Goal: Navigation & Orientation: Find specific page/section

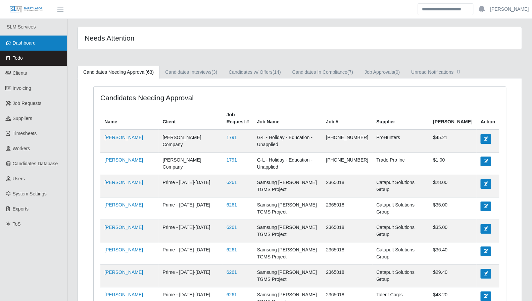
click at [17, 44] on span "Dashboard" at bounding box center [24, 42] width 23 height 5
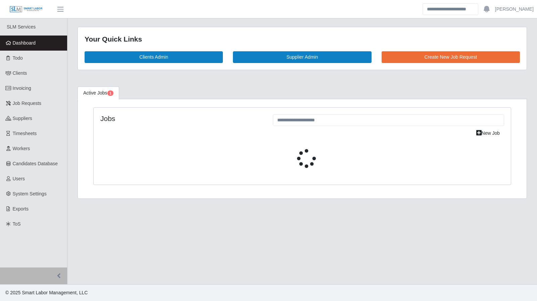
select select "****"
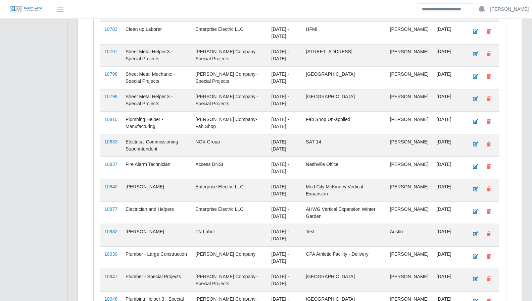
scroll to position [841, 0]
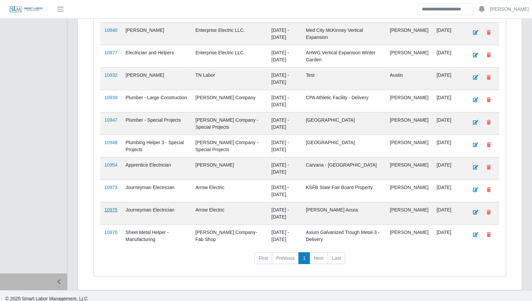
click at [113, 207] on link "10975" at bounding box center [110, 209] width 13 height 5
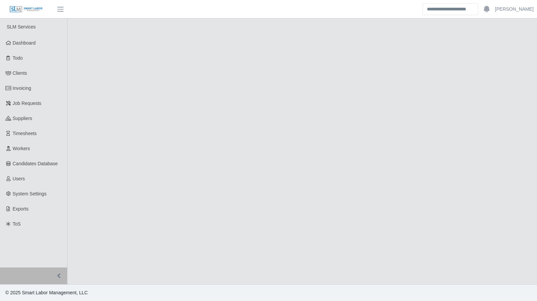
select select "****"
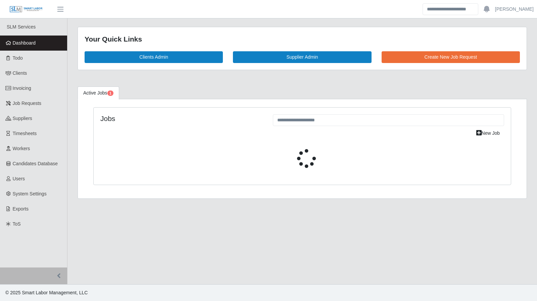
select select "****"
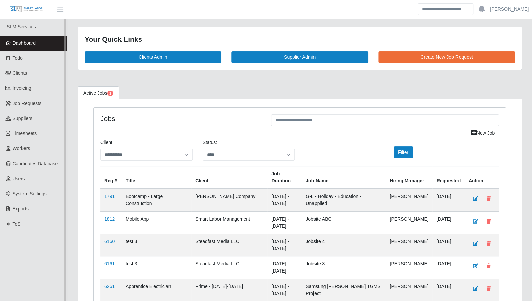
click at [34, 47] on link "Dashboard" at bounding box center [33, 43] width 67 height 15
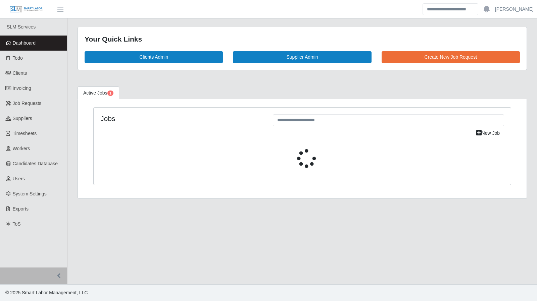
select select "****"
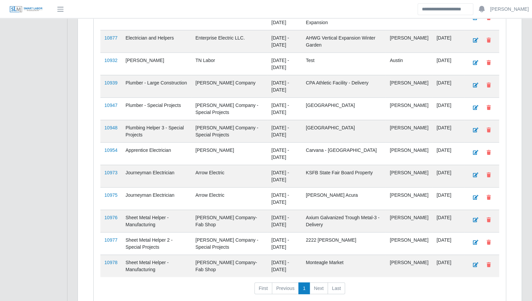
scroll to position [856, 0]
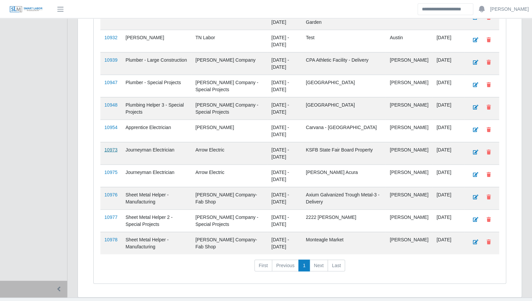
click at [110, 147] on link "10973" at bounding box center [110, 149] width 13 height 5
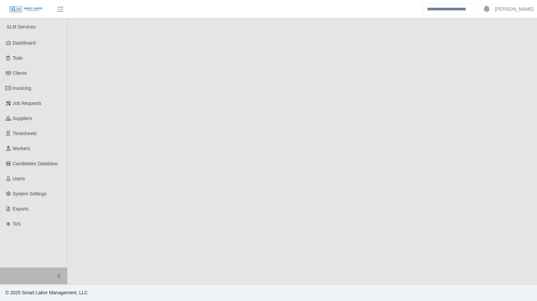
select select "****"
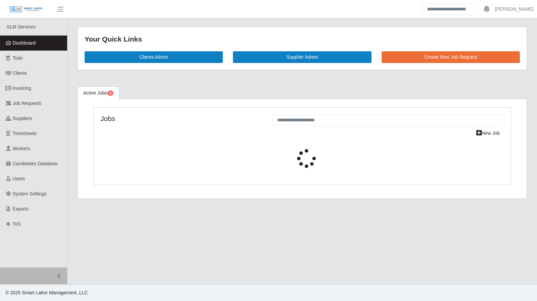
select select "****"
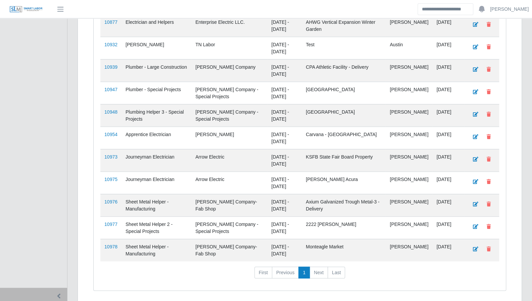
scroll to position [856, 0]
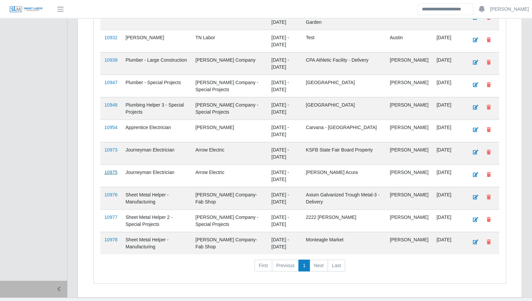
click at [112, 170] on link "10975" at bounding box center [110, 172] width 13 height 5
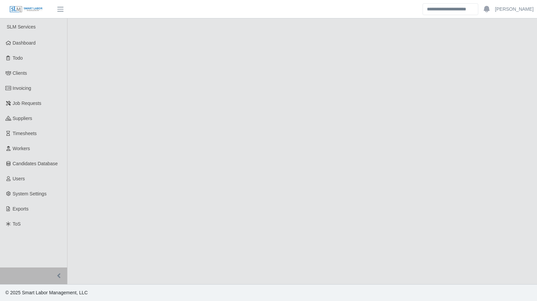
select select "****"
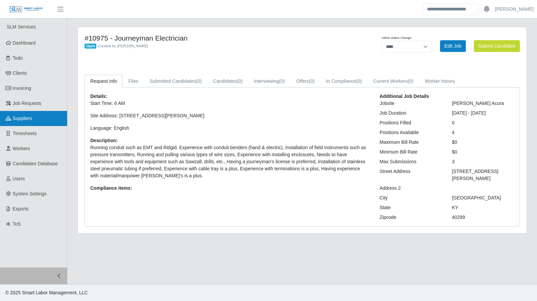
click at [19, 119] on span "Suppliers" at bounding box center [22, 118] width 19 height 5
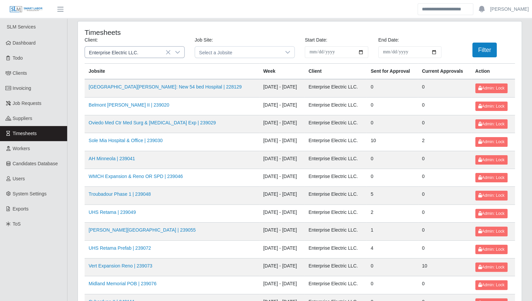
click at [180, 53] on icon at bounding box center [177, 52] width 5 height 5
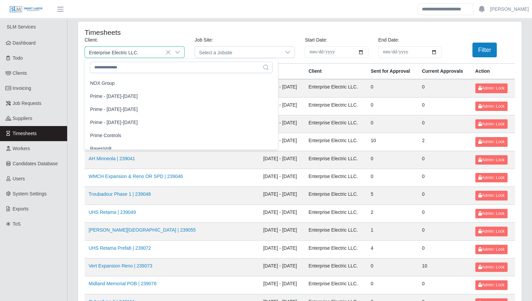
scroll to position [530, 0]
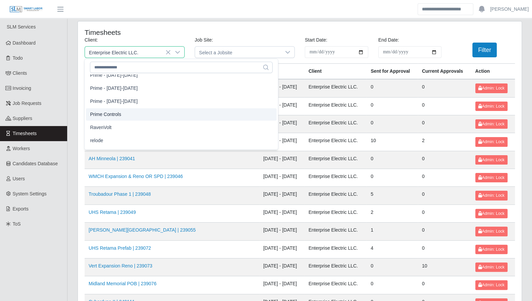
click at [134, 116] on li "Prime Controls" at bounding box center [181, 114] width 191 height 12
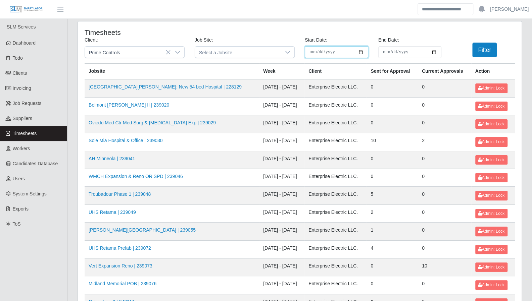
click at [360, 53] on input "**********" at bounding box center [336, 52] width 63 height 12
click at [481, 50] on button "Filter" at bounding box center [484, 50] width 25 height 15
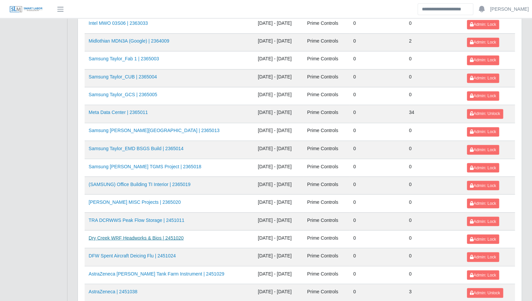
scroll to position [711, 0]
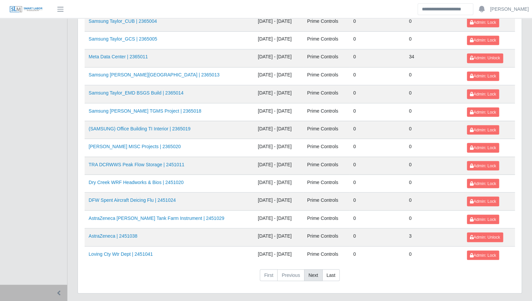
click at [315, 270] on link "Next" at bounding box center [313, 276] width 18 height 12
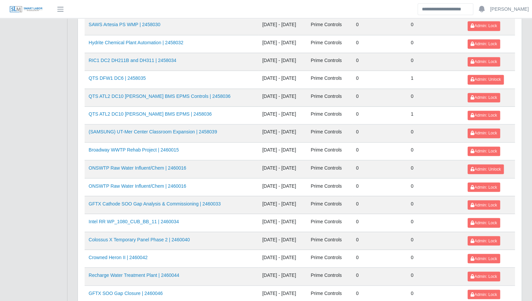
scroll to position [612, 0]
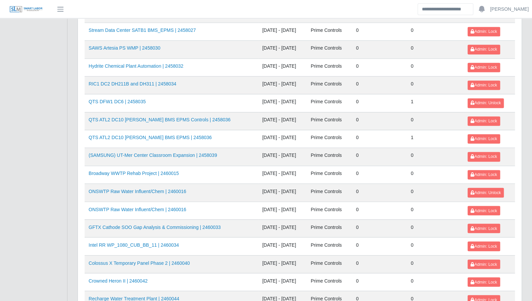
drag, startPoint x: 268, startPoint y: 132, endPoint x: 277, endPoint y: 191, distance: 59.7
click at [277, 202] on td "08/09/2025 - 08/15/2025" at bounding box center [282, 211] width 48 height 18
click at [168, 135] on link "QTS ATL2 DC10 OSGOOD BMS EPMS | 2458036" at bounding box center [150, 137] width 123 height 5
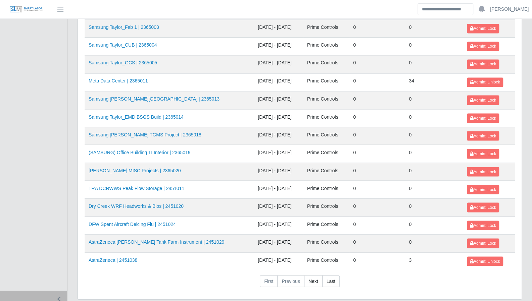
scroll to position [711, 0]
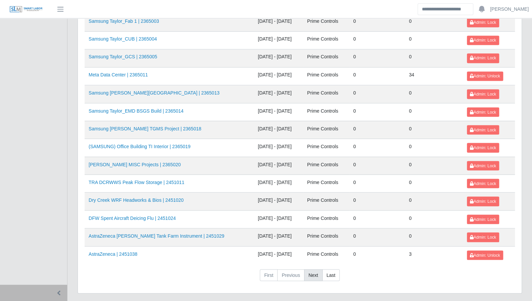
click at [311, 270] on link "Next" at bounding box center [313, 276] width 18 height 12
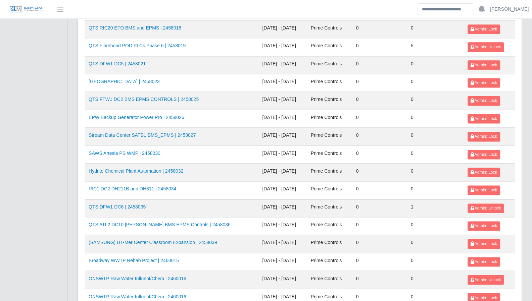
scroll to position [525, 0]
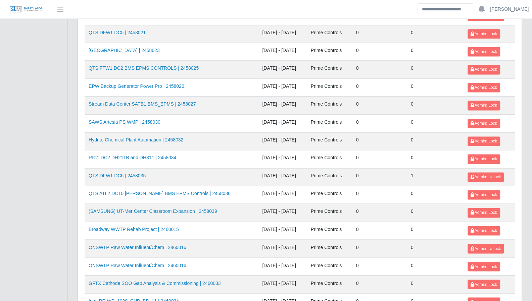
scroll to position [555, 0]
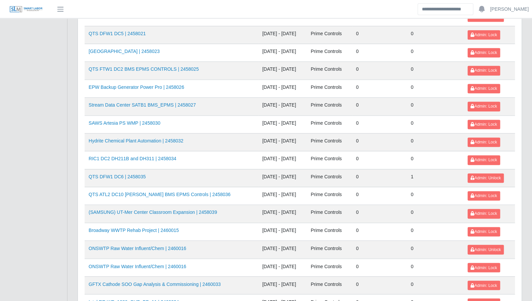
drag, startPoint x: 524, startPoint y: 107, endPoint x: 501, endPoint y: 104, distance: 22.6
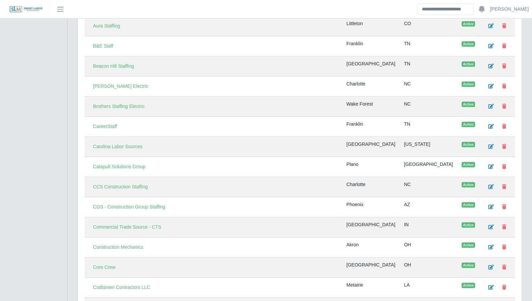
scroll to position [318, 0]
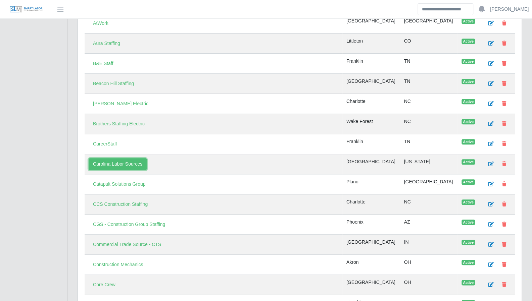
click at [129, 158] on link "Carolina Labor Sources" at bounding box center [118, 164] width 58 height 12
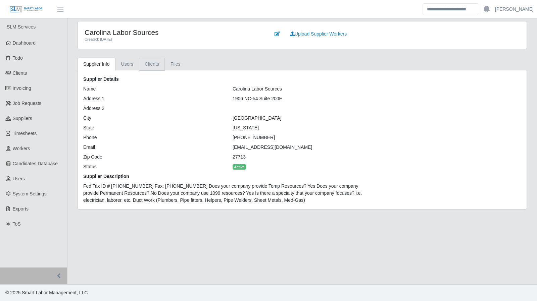
click at [145, 63] on link "Clients" at bounding box center [152, 64] width 26 height 13
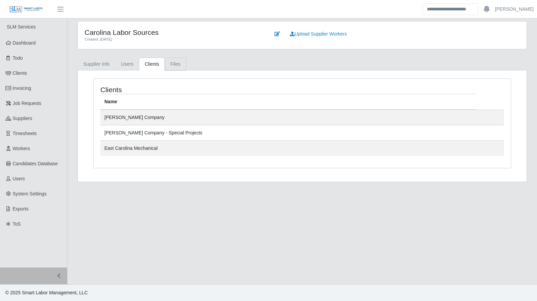
click at [173, 65] on link "Files" at bounding box center [175, 64] width 21 height 13
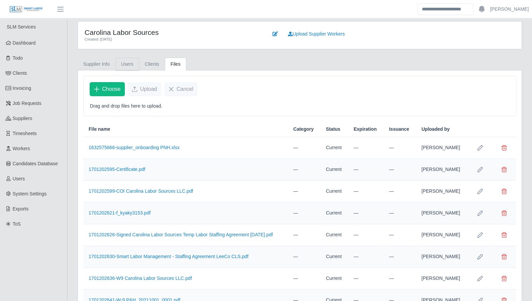
click at [127, 63] on link "Users" at bounding box center [127, 64] width 24 height 13
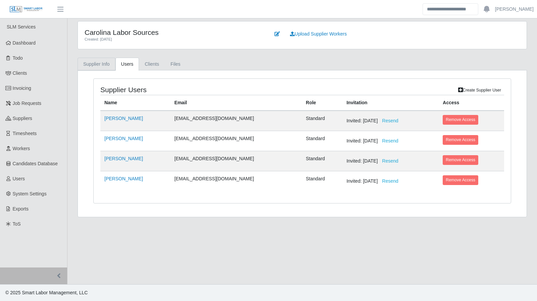
click at [97, 61] on link "Supplier Info" at bounding box center [97, 64] width 38 height 13
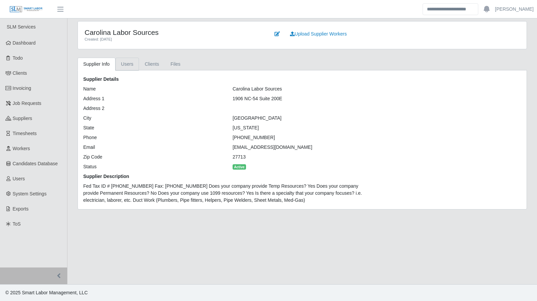
click at [133, 64] on link "Users" at bounding box center [127, 64] width 24 height 13
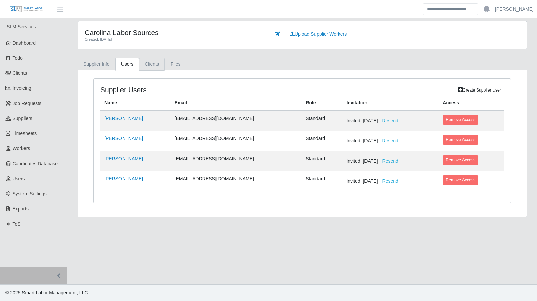
click at [146, 64] on link "Clients" at bounding box center [152, 64] width 26 height 13
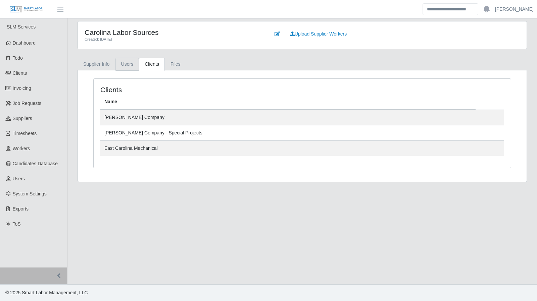
click at [127, 67] on link "Users" at bounding box center [127, 64] width 24 height 13
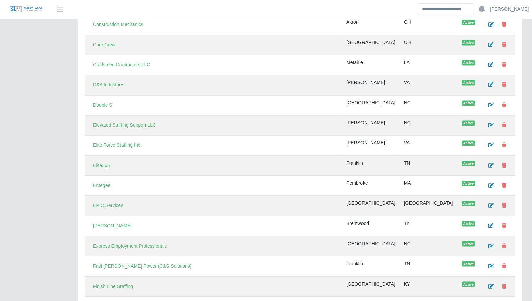
scroll to position [584, 0]
